Goal: Transaction & Acquisition: Purchase product/service

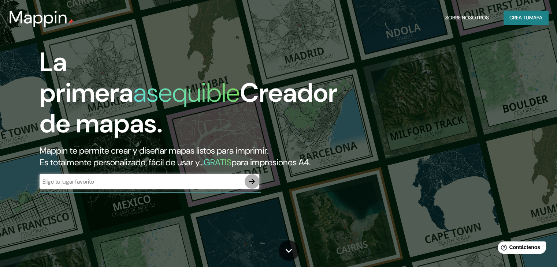
click at [254, 186] on icon "button" at bounding box center [251, 181] width 9 height 9
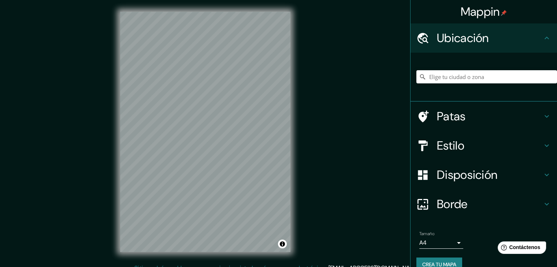
click at [451, 144] on font "Estilo" at bounding box center [450, 145] width 27 height 15
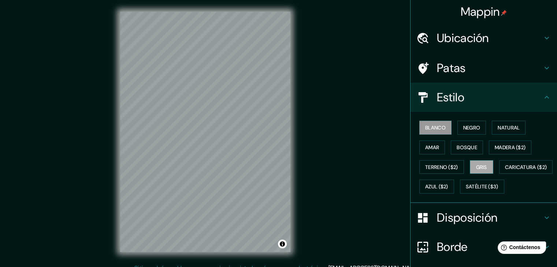
click at [483, 164] on button "Gris" at bounding box center [480, 167] width 23 height 14
click at [466, 130] on font "Negro" at bounding box center [471, 127] width 17 height 7
click at [441, 38] on font "Ubicación" at bounding box center [463, 37] width 52 height 15
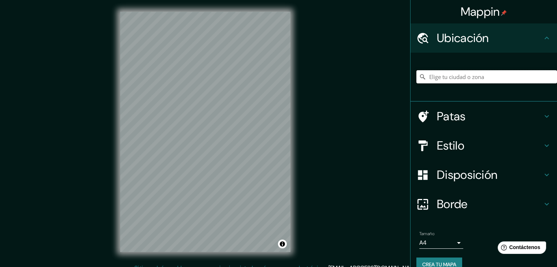
click at [452, 75] on input "Elige tu ciudad o zona" at bounding box center [486, 76] width 141 height 13
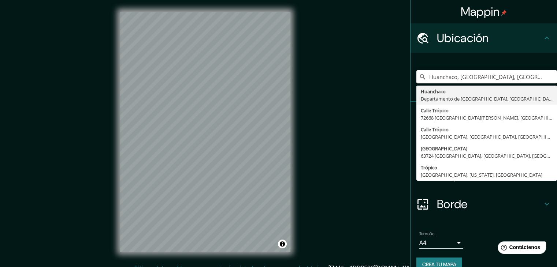
type input "Huanchaco, Departamento de La Libertad, Perú"
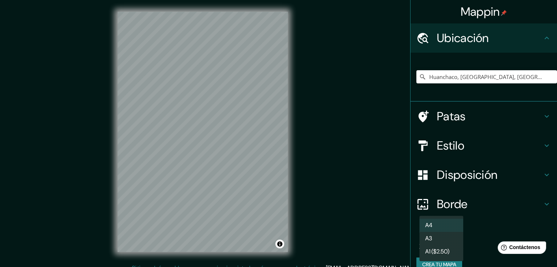
click at [450, 239] on body "Mappin Ubicación Huanchaco, Departamento de La Libertad, Perú Huanchaco Departa…" at bounding box center [278, 133] width 557 height 267
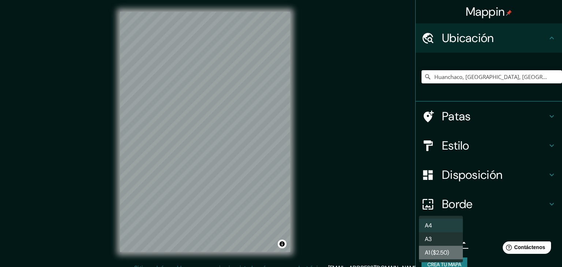
click at [443, 255] on font "A1 ($2.50)" at bounding box center [437, 253] width 24 height 8
click at [441, 242] on body "Mappin Ubicación Huanchaco, Departamento de La Libertad, Perú Huanchaco Departa…" at bounding box center [281, 133] width 562 height 267
click at [439, 243] on li "A3" at bounding box center [441, 239] width 44 height 14
type input "a4"
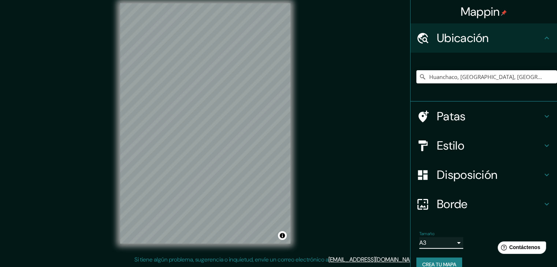
scroll to position [13, 0]
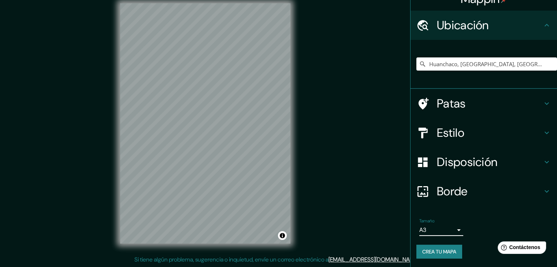
click at [450, 254] on font "Crea tu mapa" at bounding box center [439, 251] width 34 height 7
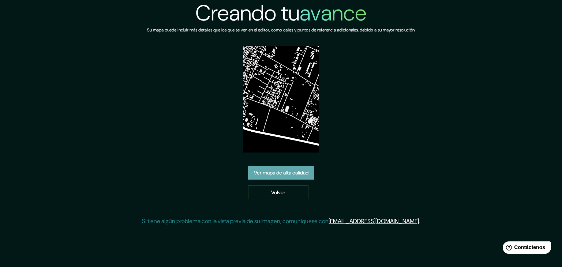
click at [278, 172] on font "Ver mapa de alta calidad" at bounding box center [281, 172] width 55 height 7
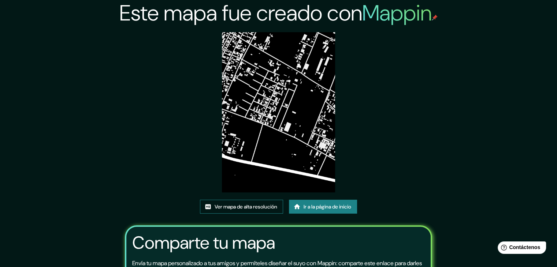
click at [256, 207] on font "Ver mapa de alta resolución" at bounding box center [245, 206] width 63 height 7
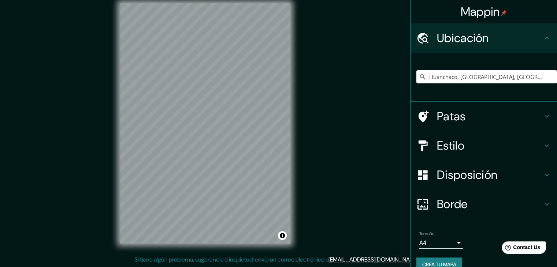
click at [483, 74] on input "Huanchaco, [GEOGRAPHIC_DATA], [GEOGRAPHIC_DATA]" at bounding box center [486, 76] width 141 height 13
click at [538, 78] on input "Huanchaco, Departamento de La Libertad, Perú" at bounding box center [486, 76] width 141 height 13
click at [419, 76] on icon at bounding box center [422, 76] width 7 height 7
click at [427, 77] on input "Huanchaco, [GEOGRAPHIC_DATA], [GEOGRAPHIC_DATA]" at bounding box center [486, 76] width 141 height 13
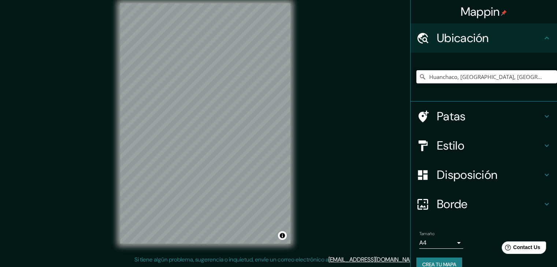
click at [427, 77] on input "Huanchaco, Departamento de La Libertad, Perú" at bounding box center [486, 76] width 141 height 13
paste input "tropico huanchaco"
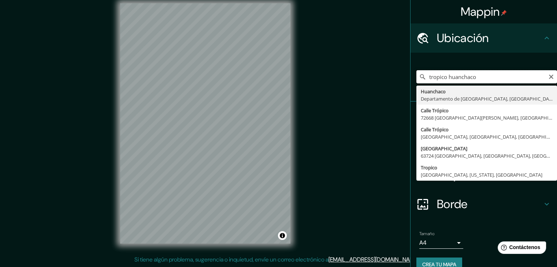
type input "Huanchaco, Departamento de La Libertad, Perú"
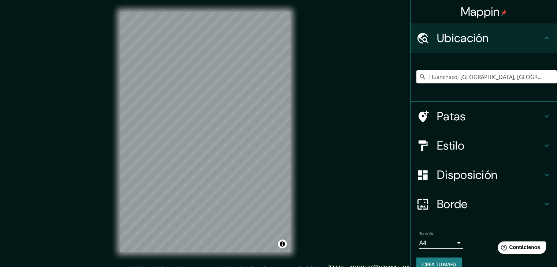
scroll to position [8, 0]
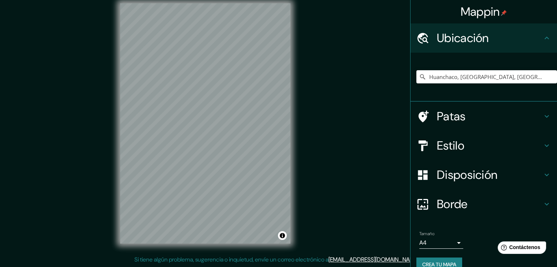
click at [457, 146] on font "Estilo" at bounding box center [450, 145] width 27 height 15
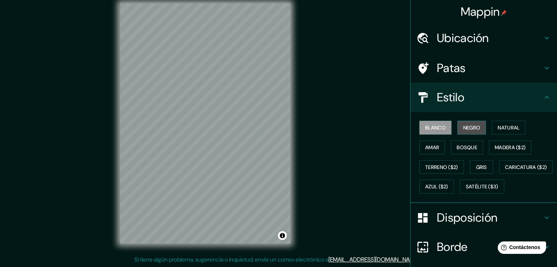
click at [463, 124] on font "Negro" at bounding box center [471, 127] width 17 height 7
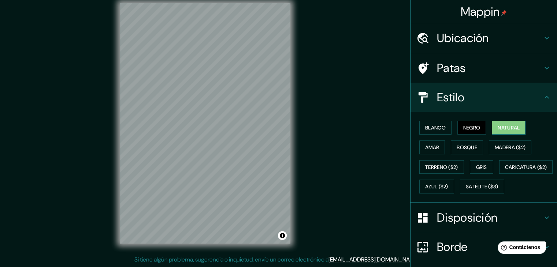
click at [500, 128] on font "Natural" at bounding box center [508, 127] width 22 height 7
click at [511, 146] on font "Madera ($2)" at bounding box center [509, 147] width 31 height 7
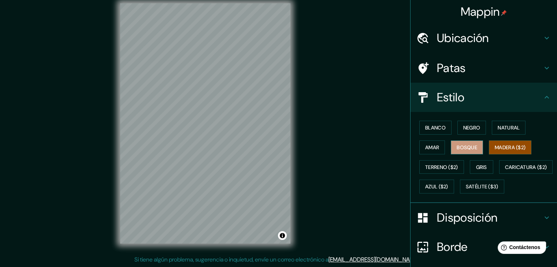
click at [472, 149] on font "Bosque" at bounding box center [466, 147] width 20 height 7
click at [476, 160] on button "Gris" at bounding box center [480, 167] width 23 height 14
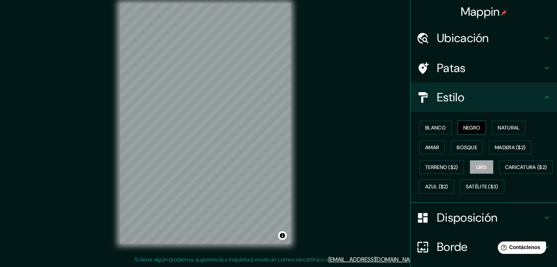
click at [466, 125] on font "Negro" at bounding box center [471, 127] width 17 height 7
click at [117, 108] on div "© Mapbox © OpenStreetMap Improve this map" at bounding box center [205, 124] width 194 height 264
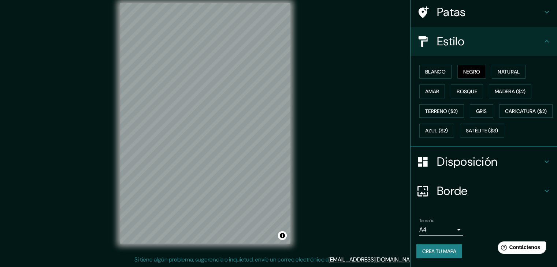
scroll to position [74, 0]
click at [454, 227] on body "Mappin Ubicación Huanchaco, [GEOGRAPHIC_DATA], [GEOGRAPHIC_DATA] [GEOGRAPHIC_DA…" at bounding box center [278, 125] width 557 height 267
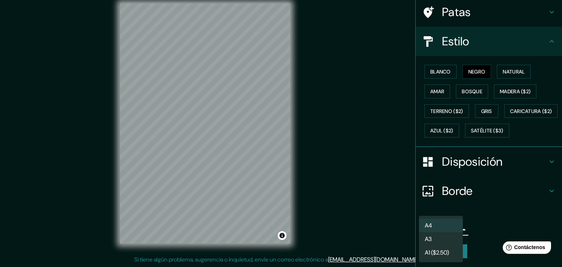
click at [440, 240] on li "A3" at bounding box center [441, 239] width 44 height 14
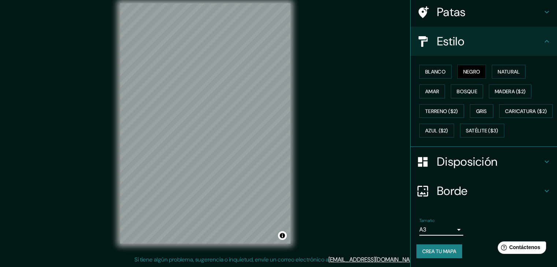
click at [436, 252] on font "Crea tu mapa" at bounding box center [439, 251] width 34 height 7
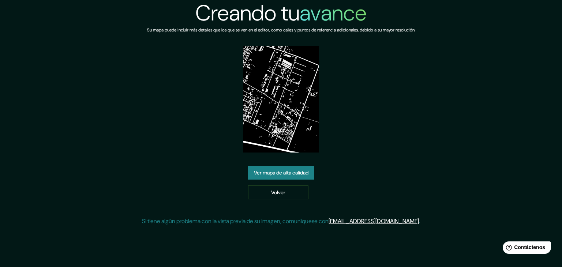
click at [278, 173] on font "Ver mapa de alta calidad" at bounding box center [281, 172] width 55 height 7
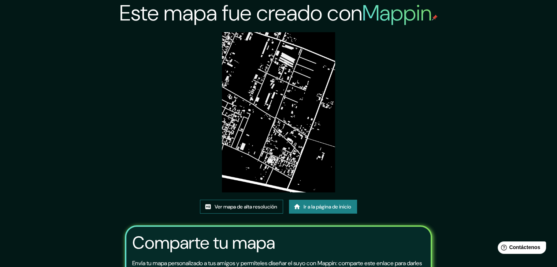
click at [239, 209] on font "Ver mapa de alta resolución" at bounding box center [245, 206] width 63 height 7
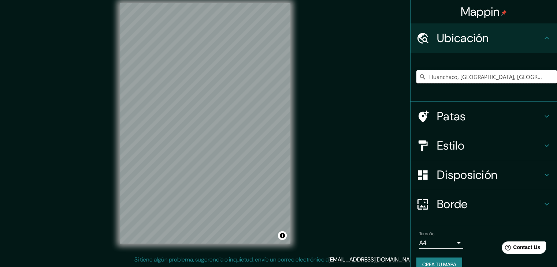
click at [524, 72] on input "Huanchaco, [GEOGRAPHIC_DATA], [GEOGRAPHIC_DATA]" at bounding box center [486, 76] width 141 height 13
paste input "Elige tu ciudad o zona"
click at [472, 79] on input "Elige tu ciudad o zona" at bounding box center [486, 76] width 141 height 13
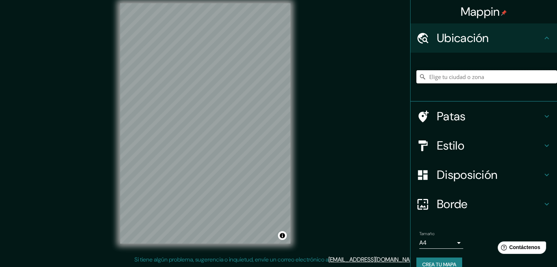
paste input "t"
click at [472, 79] on input "Elige tu ciudad o zona" at bounding box center [486, 76] width 141 height 13
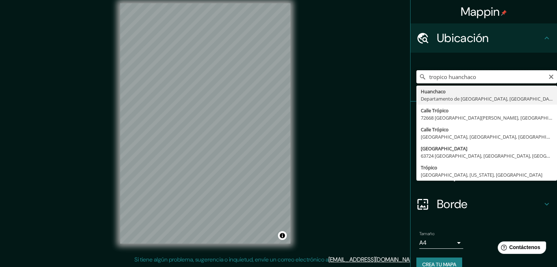
click at [471, 78] on input "tropico huanchaco" at bounding box center [486, 76] width 141 height 13
click at [472, 79] on input "tropico huanchaco" at bounding box center [486, 76] width 141 height 13
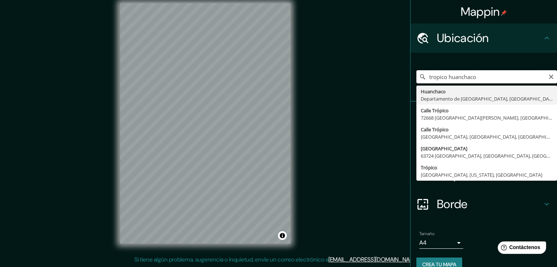
click at [472, 79] on input "tropico huanchaco" at bounding box center [486, 76] width 141 height 13
type input "Huanchaco, [GEOGRAPHIC_DATA], [GEOGRAPHIC_DATA]"
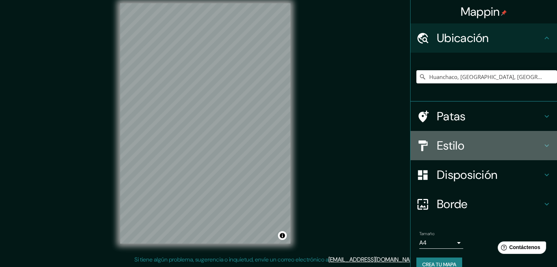
click at [458, 149] on font "Estilo" at bounding box center [450, 145] width 27 height 15
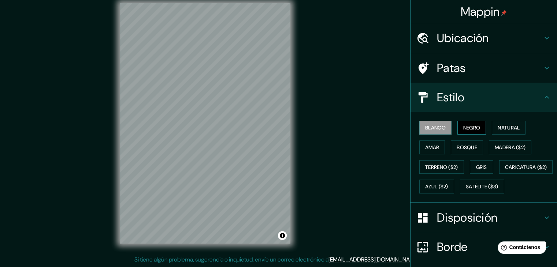
click at [468, 128] on font "Negro" at bounding box center [471, 127] width 17 height 7
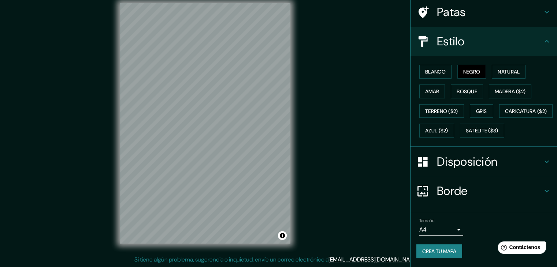
scroll to position [74, 0]
click at [420, 228] on body "Mappin Ubicación Huanchaco, [GEOGRAPHIC_DATA], [GEOGRAPHIC_DATA] [GEOGRAPHIC_DA…" at bounding box center [278, 125] width 557 height 267
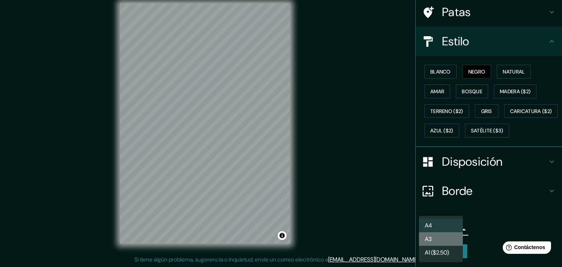
click at [438, 235] on li "A3" at bounding box center [441, 239] width 44 height 14
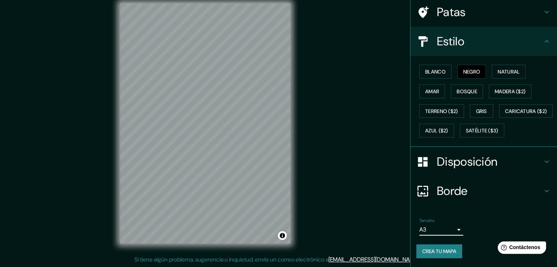
click at [437, 251] on font "Crea tu mapa" at bounding box center [439, 251] width 34 height 7
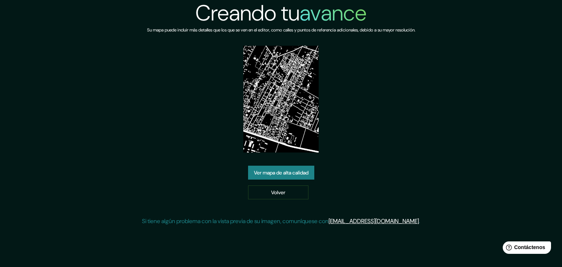
click at [308, 172] on font "Ver mapa de alta calidad" at bounding box center [281, 172] width 55 height 7
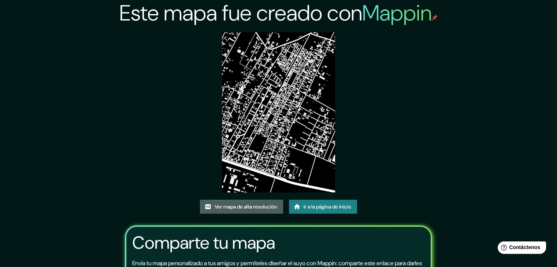
click at [261, 205] on font "Ver mapa de alta resolución" at bounding box center [245, 206] width 63 height 7
click at [264, 203] on font "Ver mapa de alta resolución" at bounding box center [245, 207] width 63 height 10
